Goal: Answer question/provide support

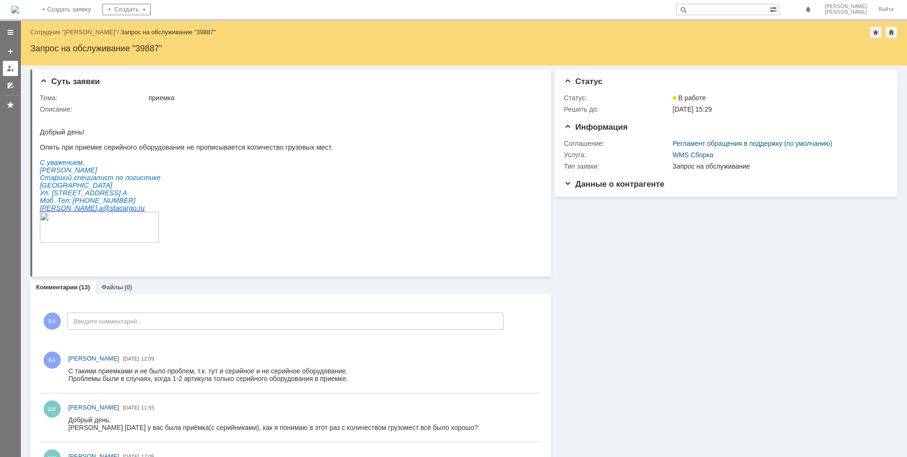
click at [11, 67] on div at bounding box center [11, 69] width 8 height 8
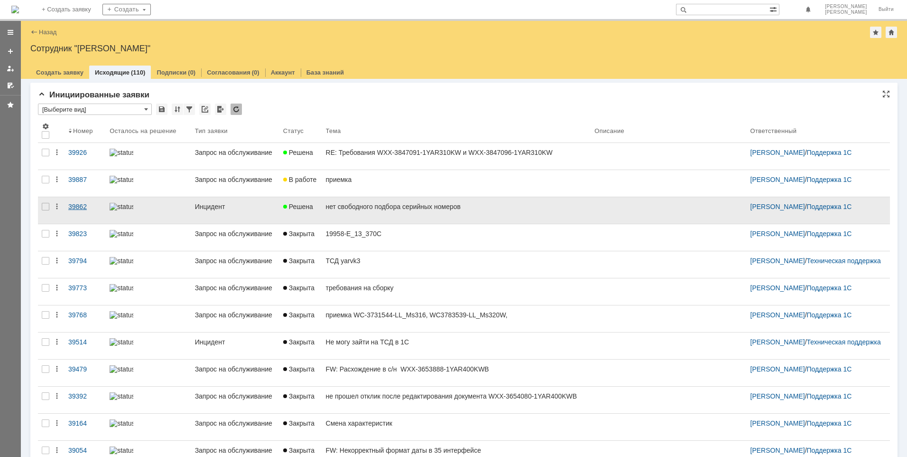
click at [81, 206] on div "39862" at bounding box center [85, 207] width 34 height 8
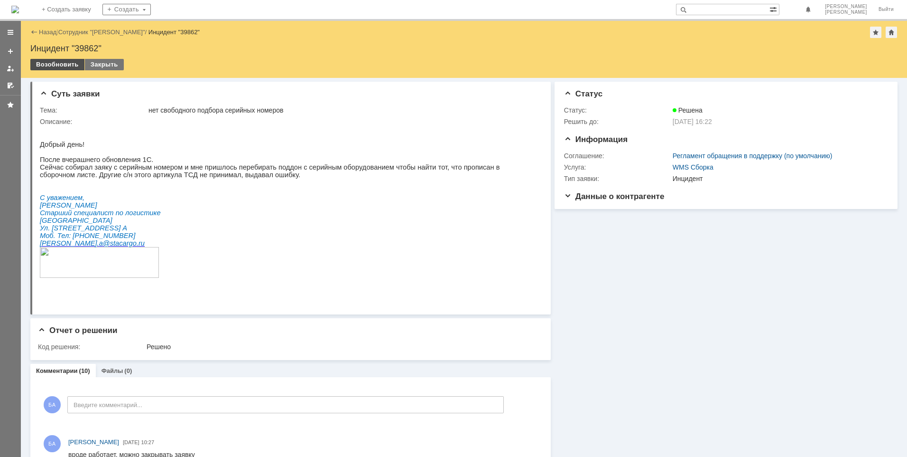
click at [60, 66] on div "Возобновить" at bounding box center [57, 64] width 54 height 11
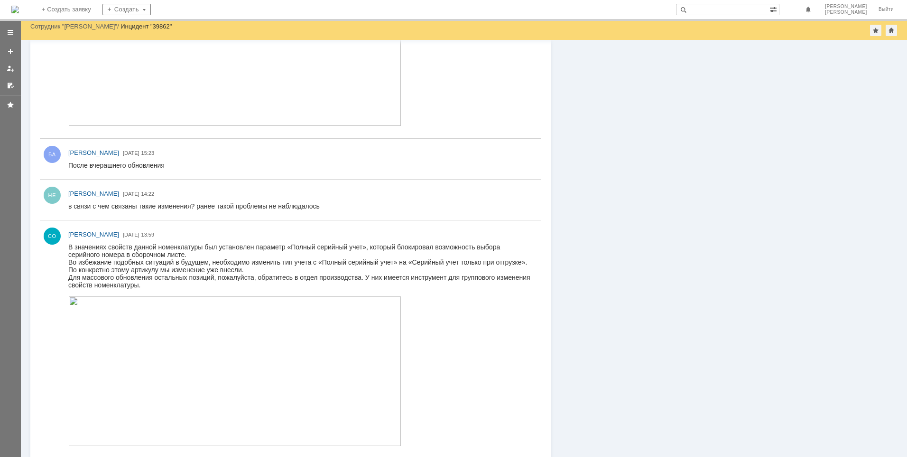
scroll to position [759, 0]
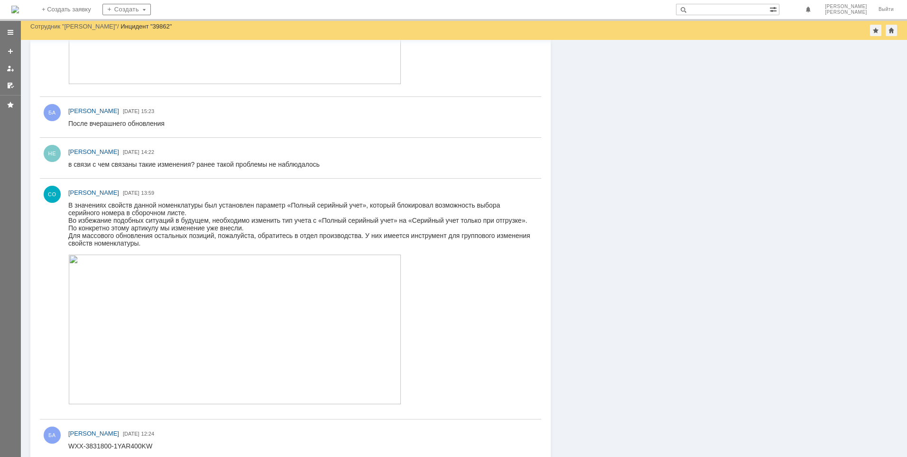
scroll to position [839, 0]
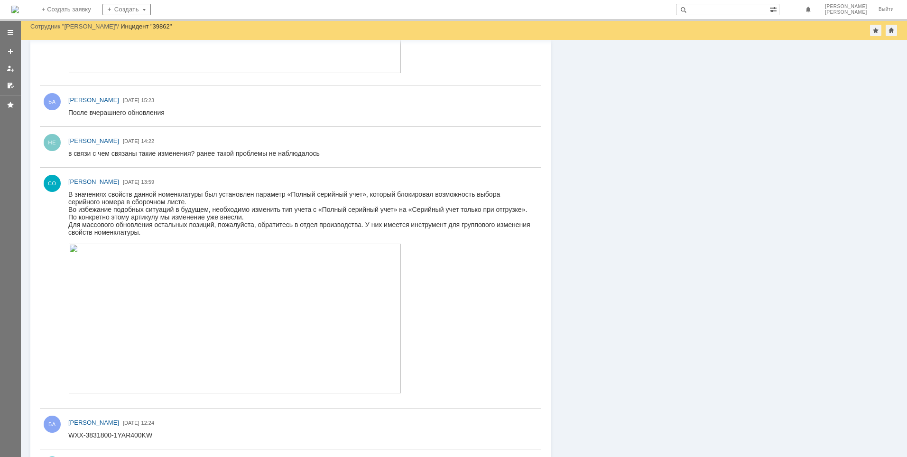
click at [127, 275] on img at bounding box center [234, 317] width 333 height 149
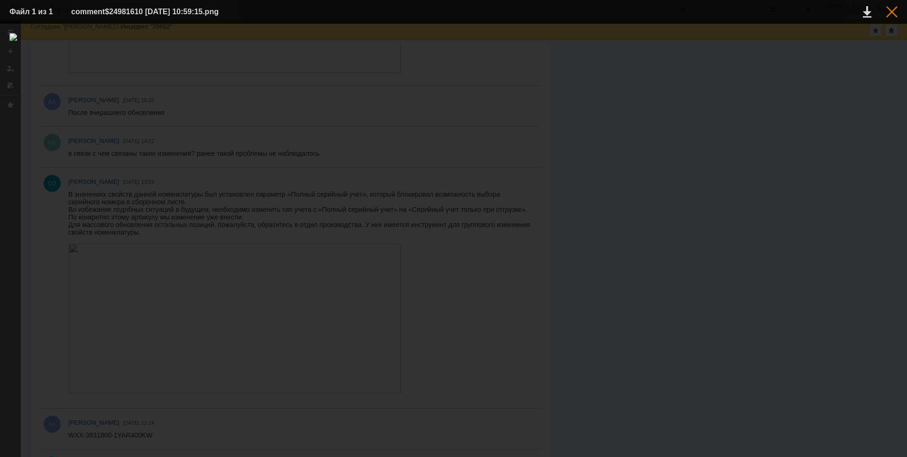
click at [895, 10] on div at bounding box center [891, 11] width 11 height 11
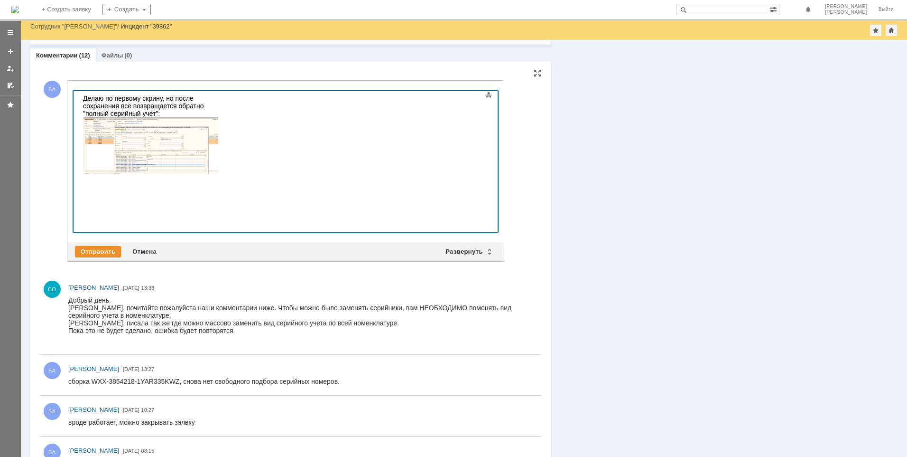
scroll to position [11, 0]
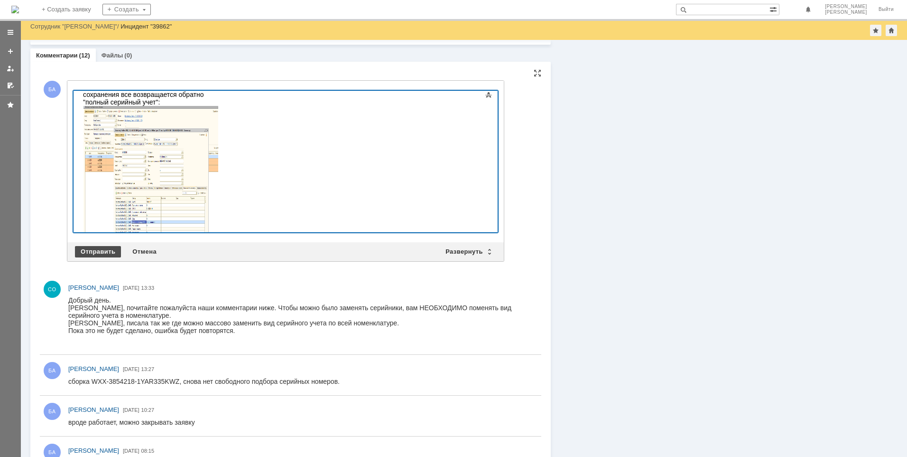
click at [85, 252] on div "Отправить" at bounding box center [98, 251] width 46 height 11
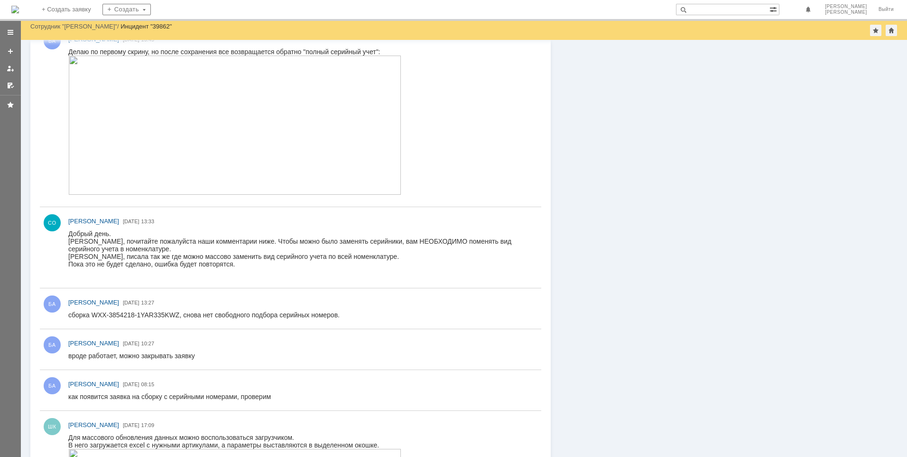
scroll to position [285, 0]
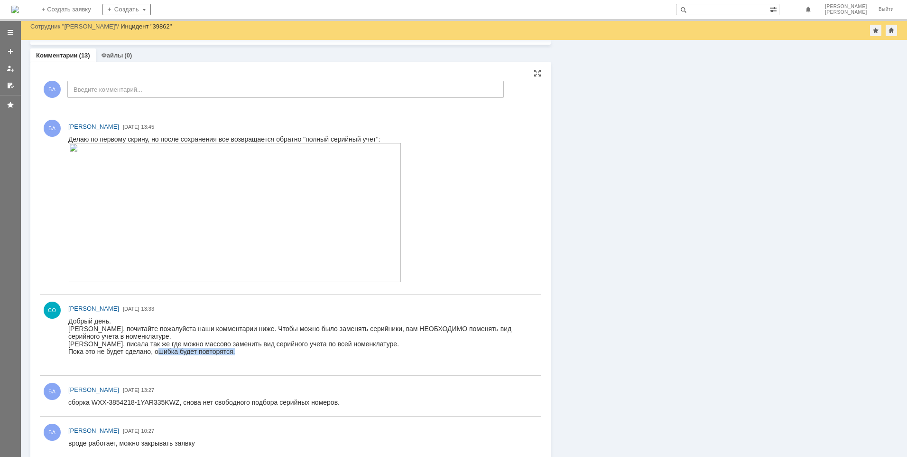
drag, startPoint x: 158, startPoint y: 354, endPoint x: 267, endPoint y: 354, distance: 108.7
click at [267, 354] on div "Пока это не будет сделано, ошибка будет повторятся." at bounding box center [300, 351] width 465 height 8
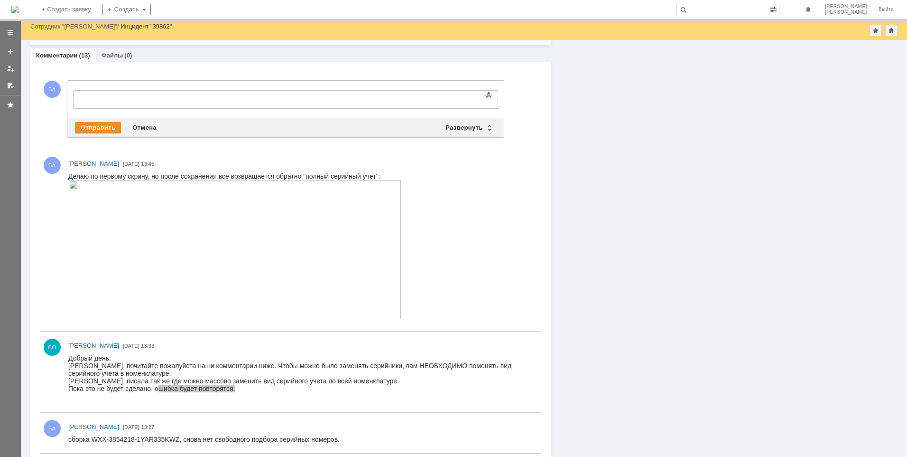
scroll to position [0, 0]
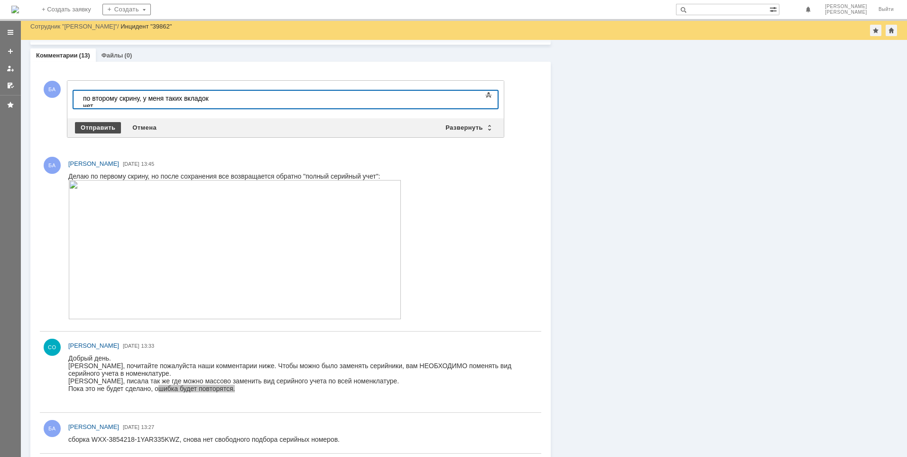
click at [95, 129] on div "Отправить" at bounding box center [98, 127] width 46 height 11
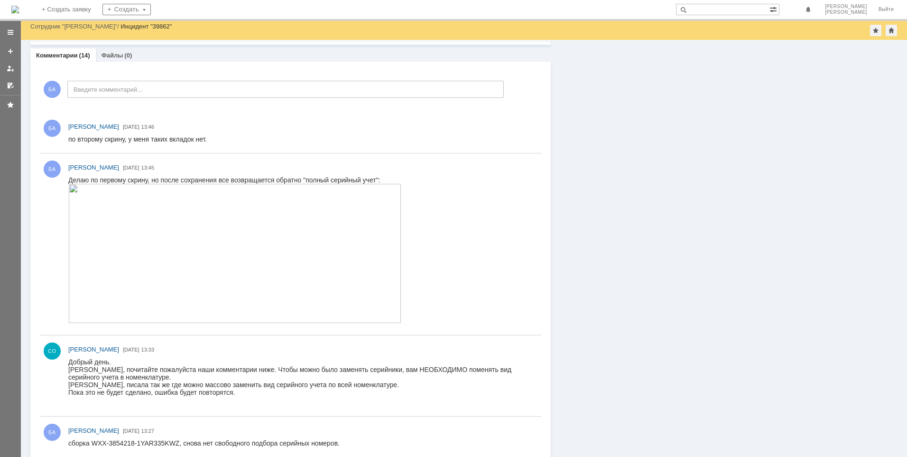
scroll to position [237, 0]
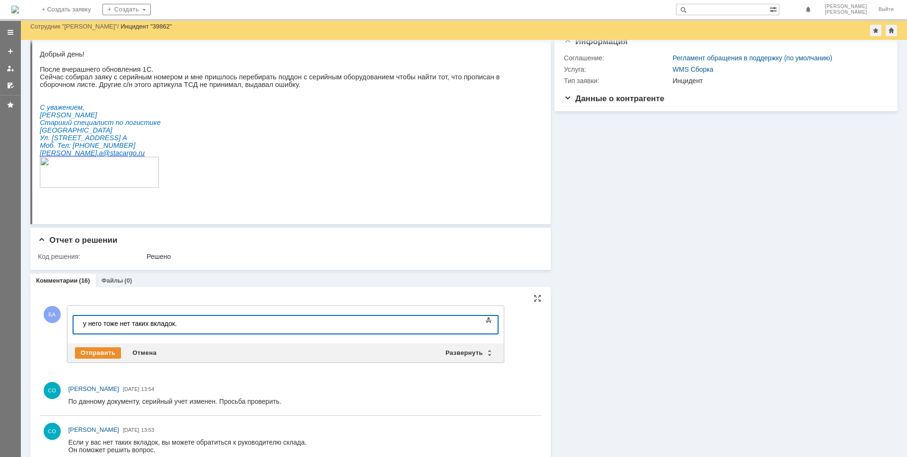
scroll to position [142, 0]
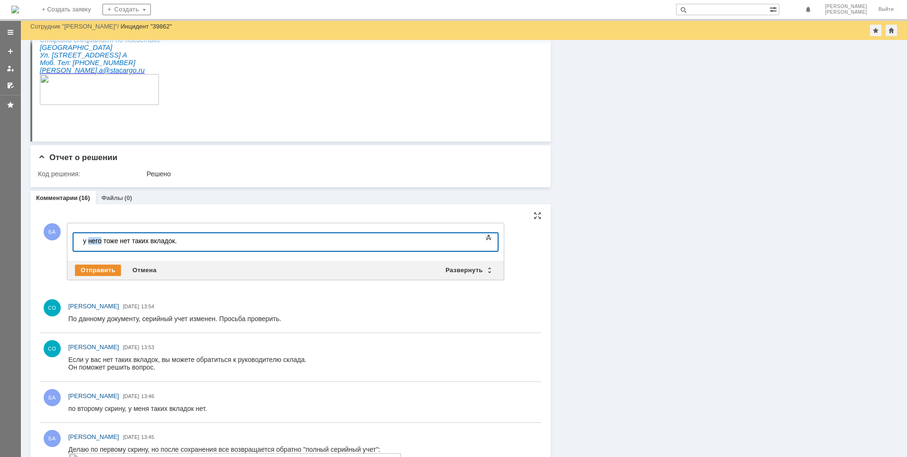
drag, startPoint x: 88, startPoint y: 240, endPoint x: 100, endPoint y: 240, distance: 12.3
click at [100, 240] on div "у него тоже нет таких вкладок." at bounding box center [150, 241] width 135 height 8
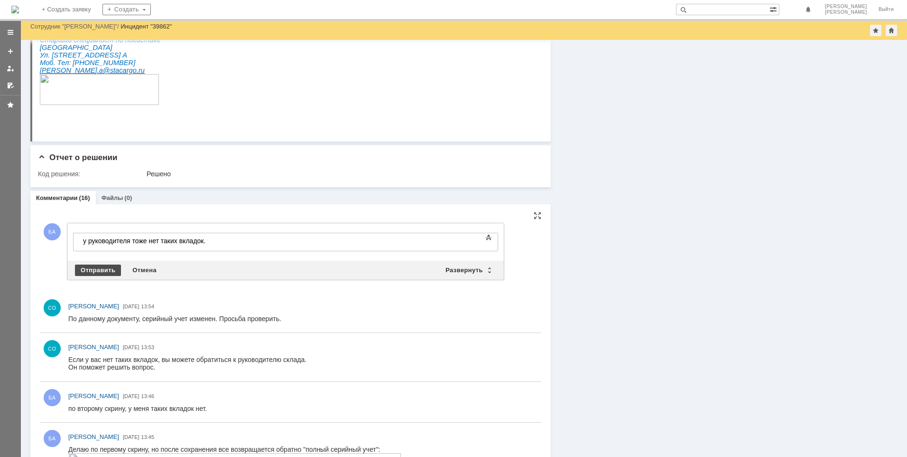
click at [96, 267] on div "Отправить" at bounding box center [98, 269] width 46 height 11
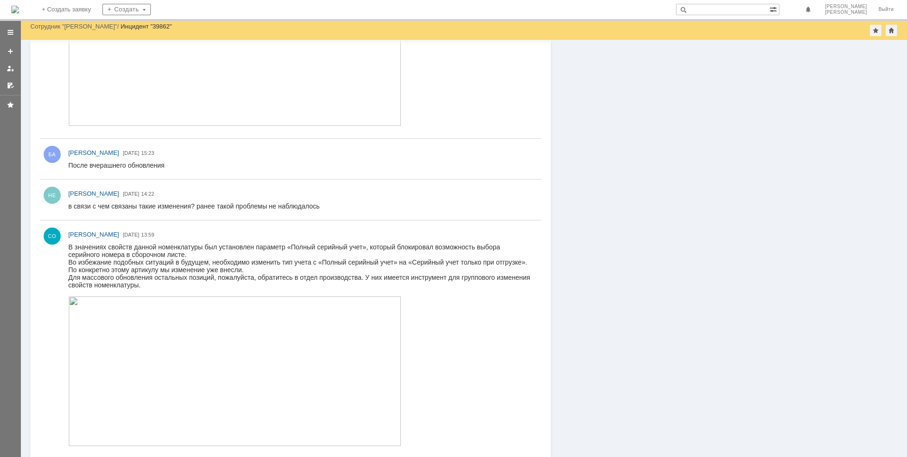
scroll to position [1144, 0]
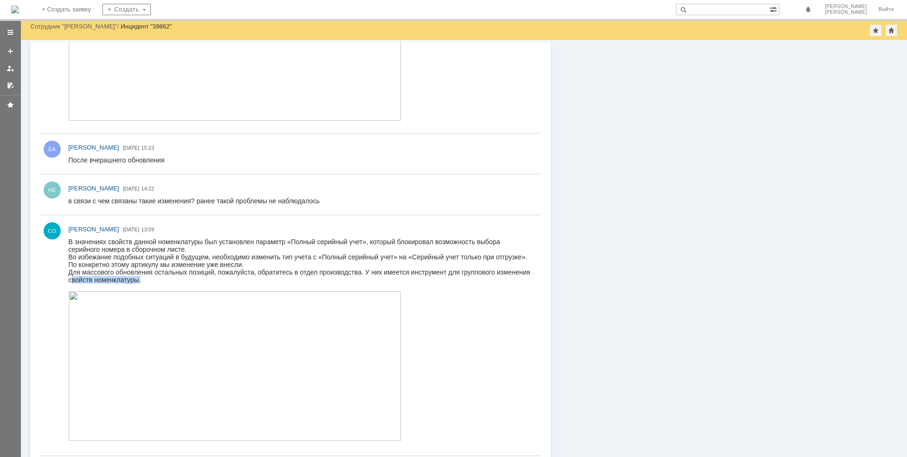
drag, startPoint x: 72, startPoint y: 281, endPoint x: 167, endPoint y: 282, distance: 95.4
click at [167, 282] on div "Для массового обновления остальных позиций, пожалуйста, обратитесь в отдел прои…" at bounding box center [300, 275] width 465 height 15
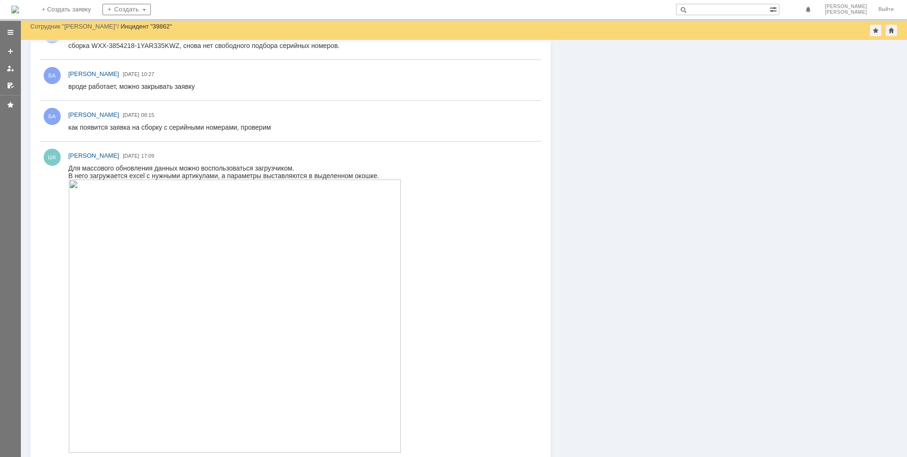
scroll to position [812, 0]
click at [247, 235] on img at bounding box center [234, 316] width 333 height 273
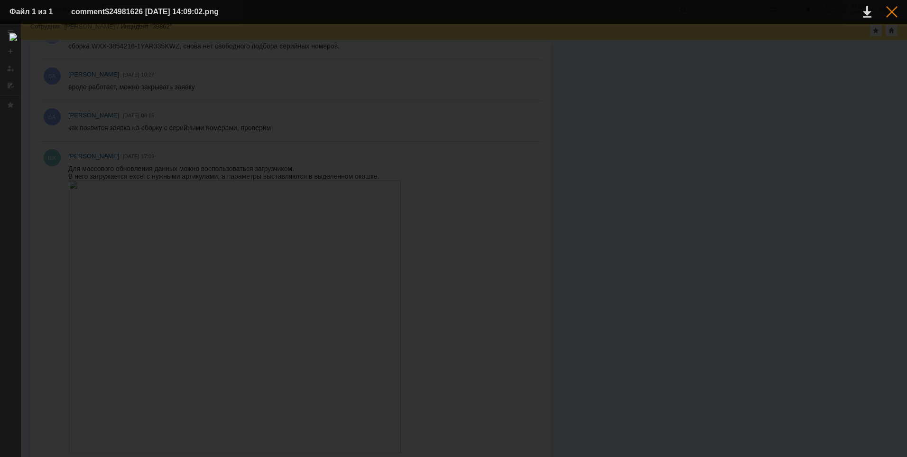
click at [892, 10] on div at bounding box center [891, 11] width 11 height 11
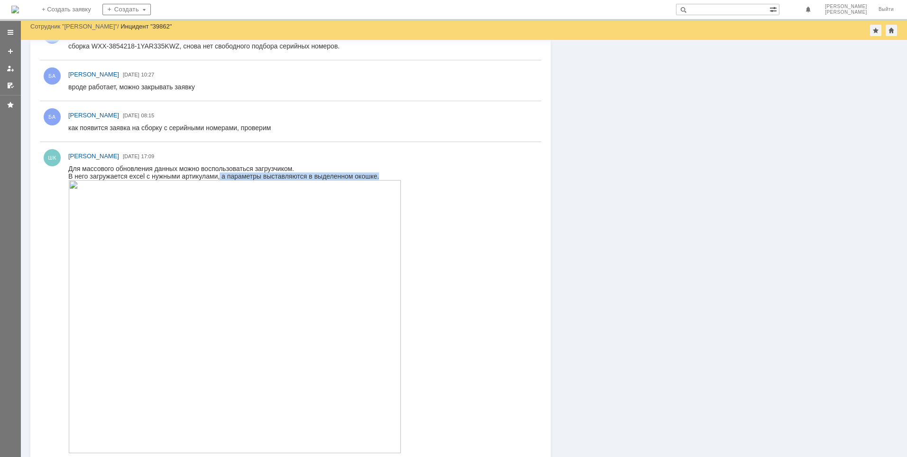
drag, startPoint x: 218, startPoint y: 174, endPoint x: 388, endPoint y: 175, distance: 169.4
click at [388, 175] on div "Для массового обновления данных можно воспользоваться загрузчиком. В него загру…" at bounding box center [300, 309] width 465 height 289
click at [504, 216] on div "Для массового обновления данных можно воспользоваться загрузчиком. В него загру…" at bounding box center [300, 309] width 465 height 289
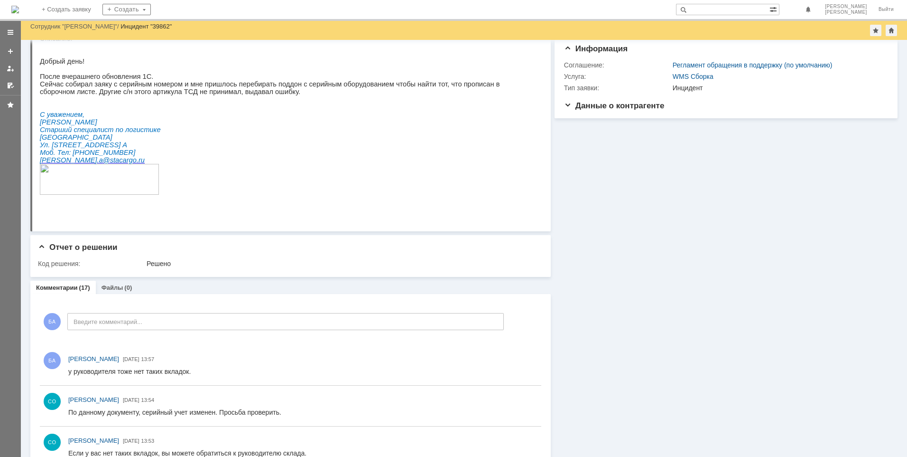
scroll to position [0, 0]
